Goal: Information Seeking & Learning: Check status

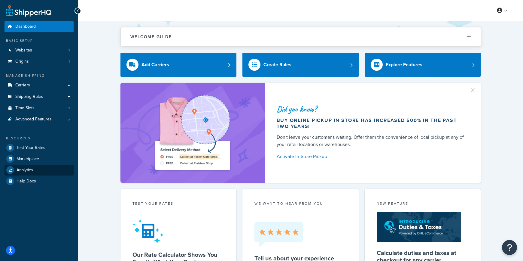
click at [26, 170] on span "Analytics" at bounding box center [25, 169] width 17 height 5
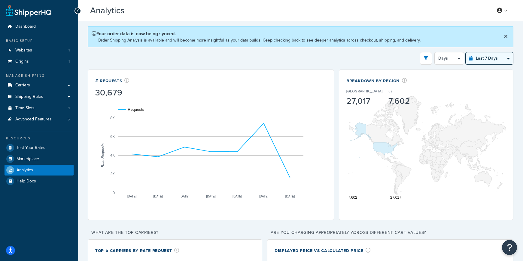
click at [495, 59] on select "Last 24 Hours Last 7 Days Last 30 Days Last 3 Months Last 6 Months Last 12 Mont…" at bounding box center [489, 58] width 47 height 12
select select "last_24_hours"
select select "1h"
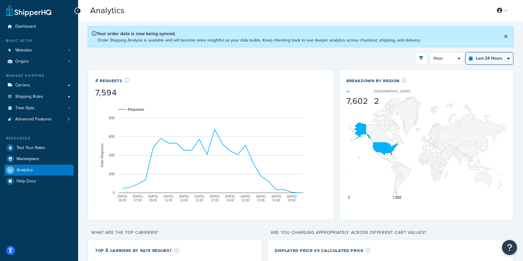
click at [483, 60] on select "Last 24 Hours Last 7 Days Last 30 Days Last 3 Months Last 6 Months Last 12 Mont…" at bounding box center [489, 58] width 47 height 12
select select "last_7_days"
select select "1d"
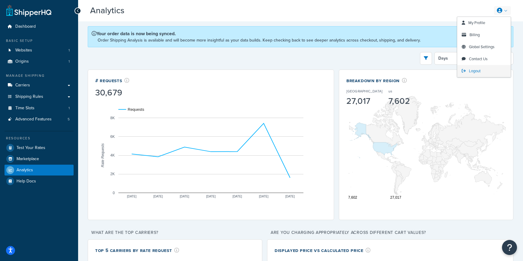
click at [483, 67] on link "Logout" at bounding box center [483, 71] width 53 height 12
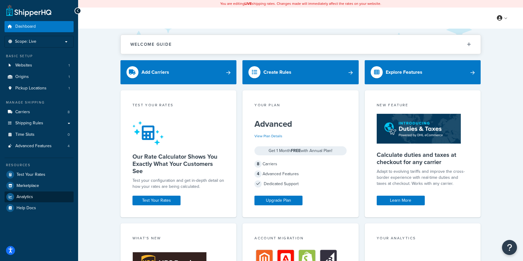
click at [39, 193] on link "Analytics" at bounding box center [39, 196] width 69 height 11
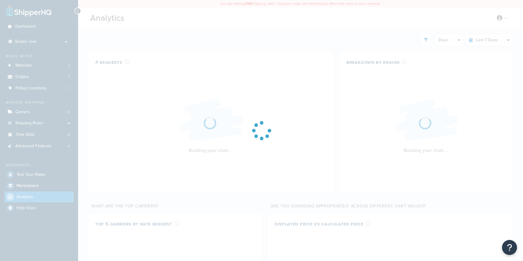
select select "last_7_days"
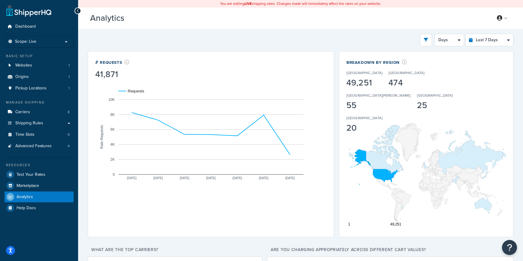
click at [459, 93] on div "Australia 25" at bounding box center [438, 102] width 42 height 18
click at [482, 78] on div "United States 49,251 Canada 474 Saint Vincent and the Grenadines 55 Australia 2…" at bounding box center [419, 100] width 144 height 68
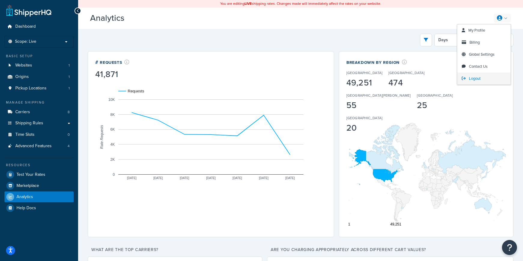
click at [505, 80] on link "Logout" at bounding box center [483, 78] width 53 height 12
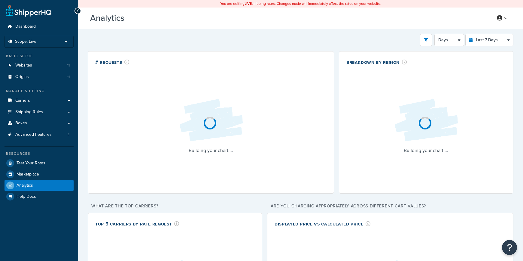
select select "last_7_days"
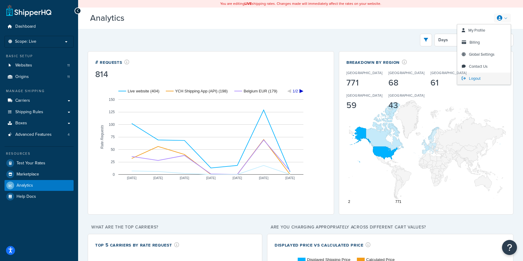
click at [481, 80] on span "Logout" at bounding box center [475, 78] width 12 height 6
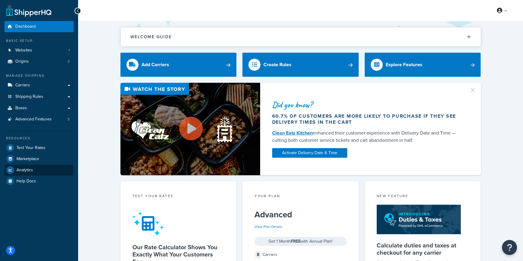
click at [44, 167] on link "Analytics" at bounding box center [39, 169] width 69 height 11
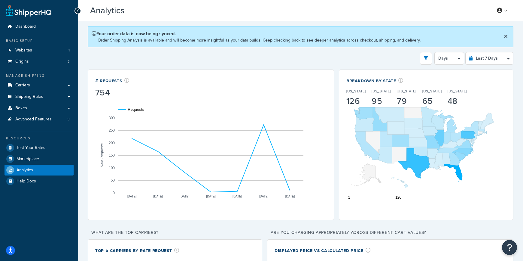
click at [505, 35] on icon at bounding box center [506, 36] width 4 height 5
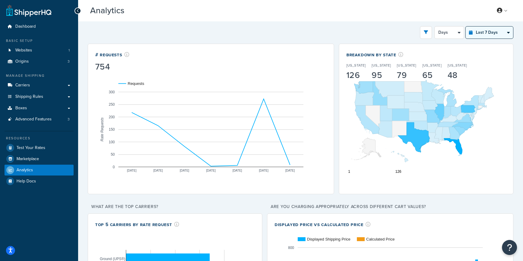
click at [500, 33] on select "Last 24 Hours Last 7 Days Last 30 Days Last 3 Months Last 6 Months Last 12 Mont…" at bounding box center [489, 32] width 47 height 12
select select "last_30_days"
select select "5d"
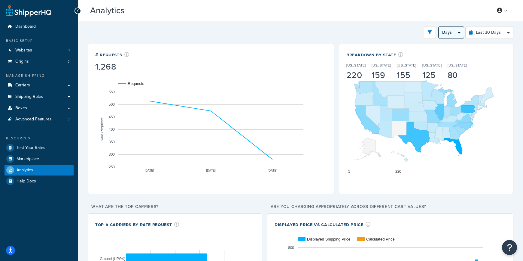
click at [459, 33] on select "Days Weeks" at bounding box center [451, 32] width 25 height 12
